Goal: Transaction & Acquisition: Purchase product/service

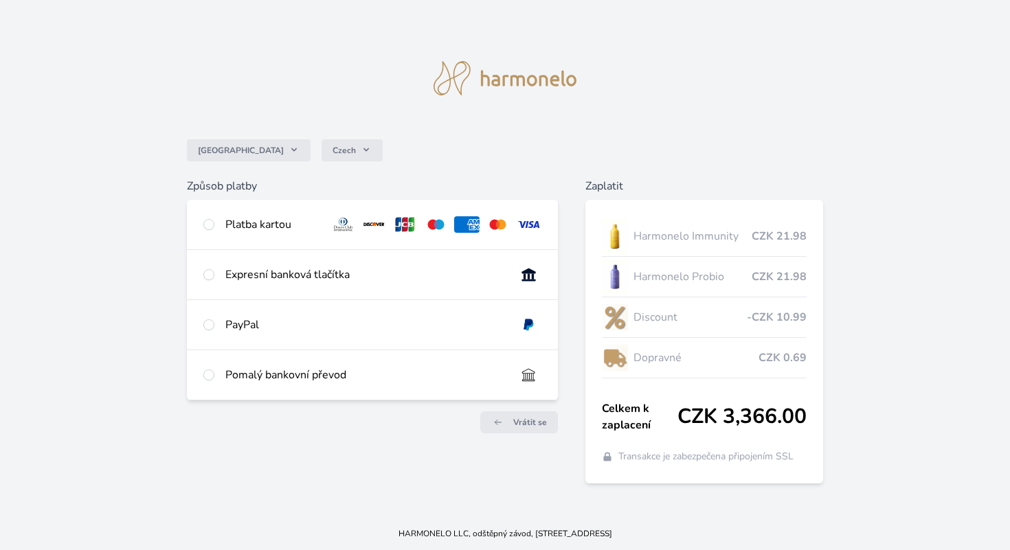
click at [244, 222] on div "Platba kartou" at bounding box center [272, 224] width 95 height 16
radio input "true"
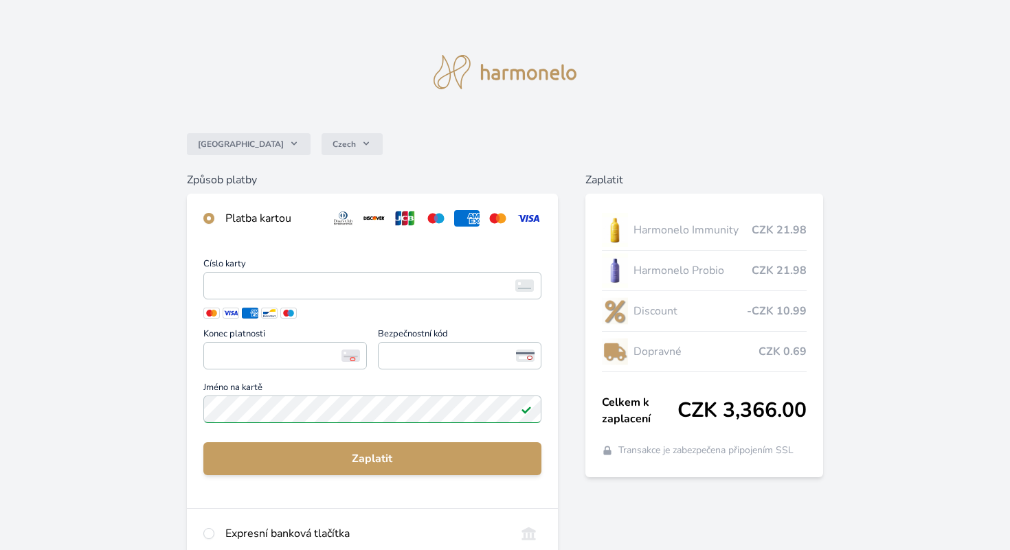
drag, startPoint x: 159, startPoint y: 306, endPoint x: 176, endPoint y: 306, distance: 17.2
click at [159, 306] on div "Česko Czech Způsob platby Platba kartou Číslo karty <p>Your browser does not su…" at bounding box center [505, 365] width 1010 height 731
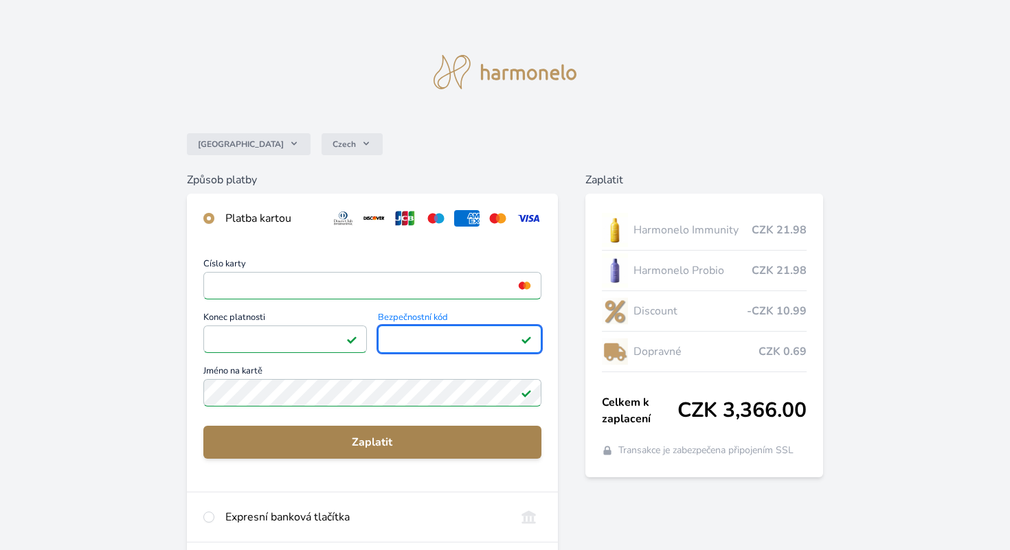
click at [513, 444] on span "Zaplatit" at bounding box center [372, 442] width 316 height 16
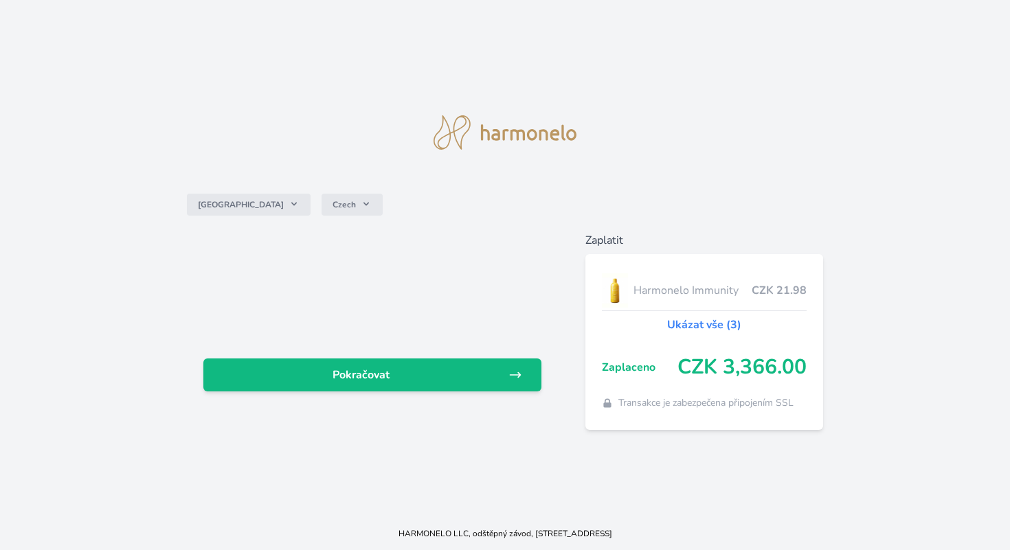
click at [572, 424] on div "Pokračovat Zaplatit Harmonelo Immunity CZK 21.98 Ukázat vše (3) Zaplaceno CZK 3…" at bounding box center [505, 331] width 637 height 198
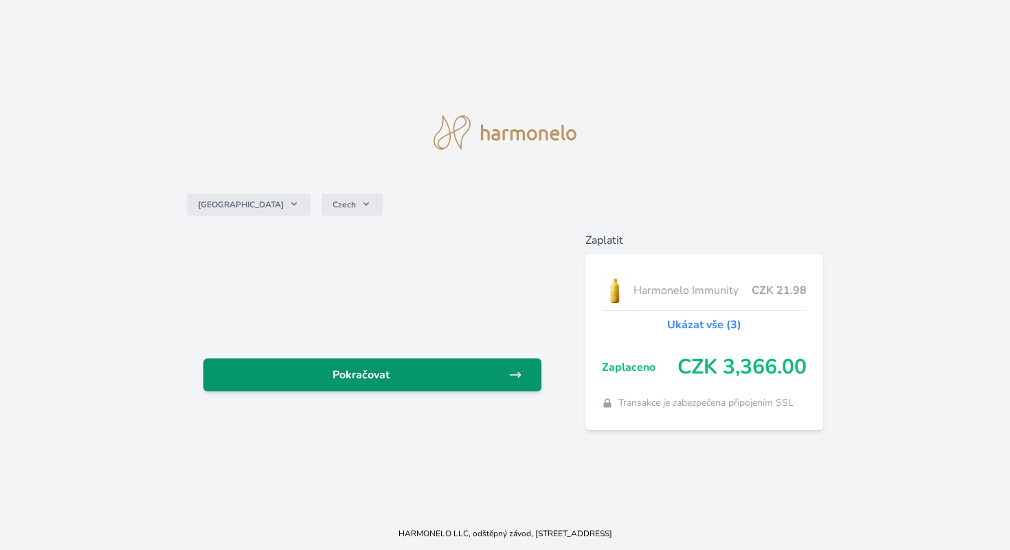
click at [501, 384] on link "Pokračovat" at bounding box center [372, 375] width 338 height 33
